Goal: Task Accomplishment & Management: Use online tool/utility

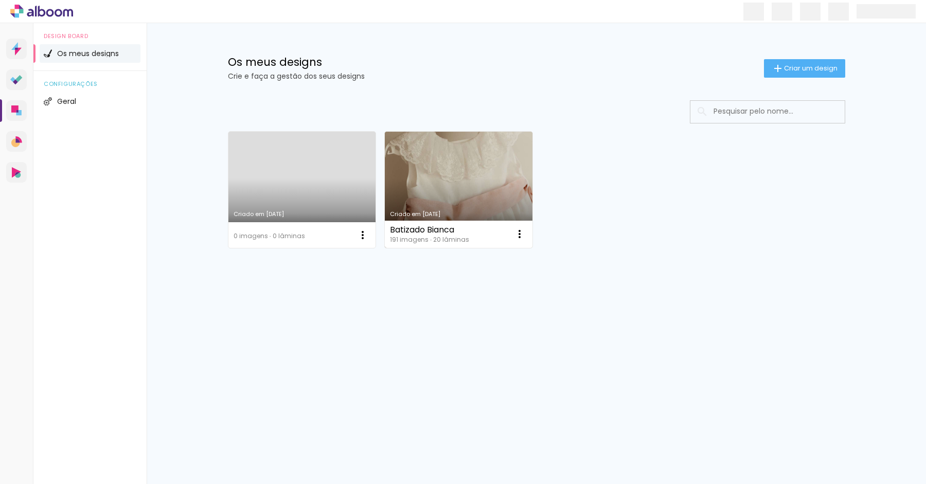
click at [434, 175] on link "Criado em [DATE]" at bounding box center [459, 190] width 148 height 116
